Goal: Complete application form

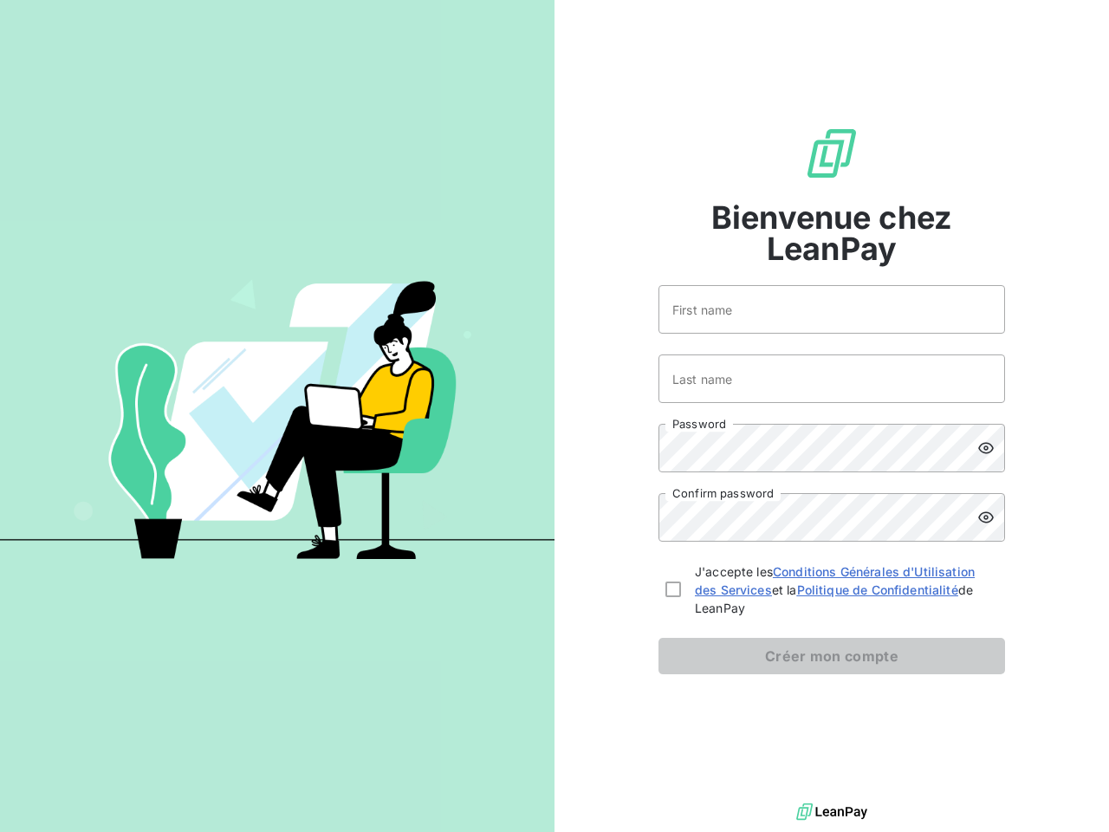
click at [554, 416] on div "Bienvenue chez LeanPay First name Last name Password Confirm password J'accepte…" at bounding box center [831, 399] width 554 height 799
click at [991, 448] on icon at bounding box center [985, 447] width 17 height 17
click at [991, 517] on icon at bounding box center [985, 517] width 17 height 17
click at [673, 589] on div at bounding box center [673, 589] width 16 height 16
checkbox input "true"
